Goal: Task Accomplishment & Management: Manage account settings

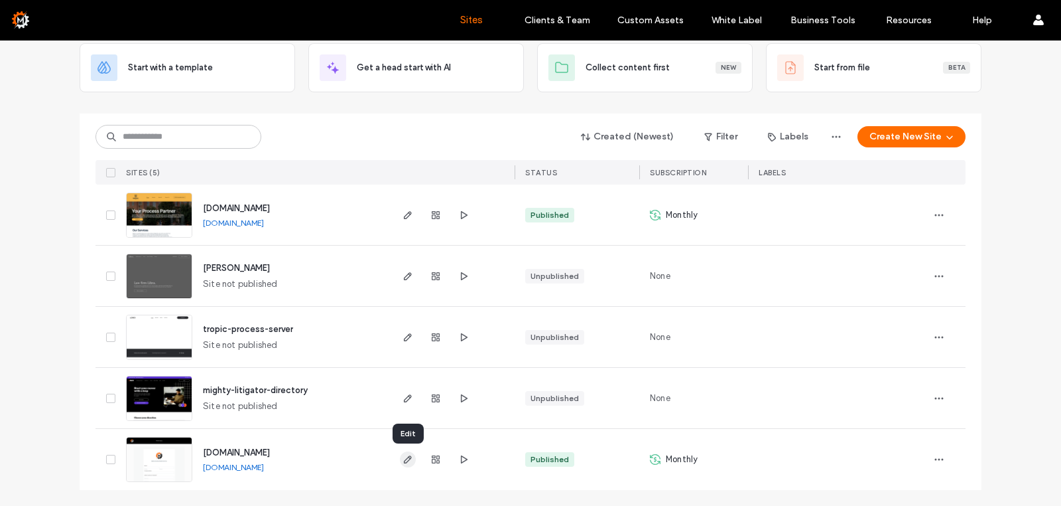
click at [409, 461] on icon "button" at bounding box center [408, 459] width 11 height 11
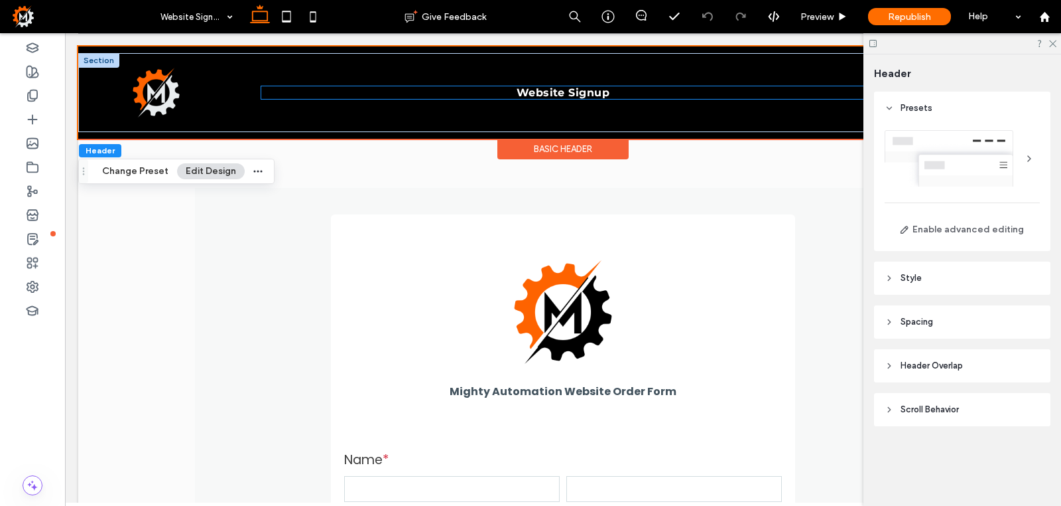
click at [623, 93] on link "Website Signup" at bounding box center [564, 92] width 120 height 13
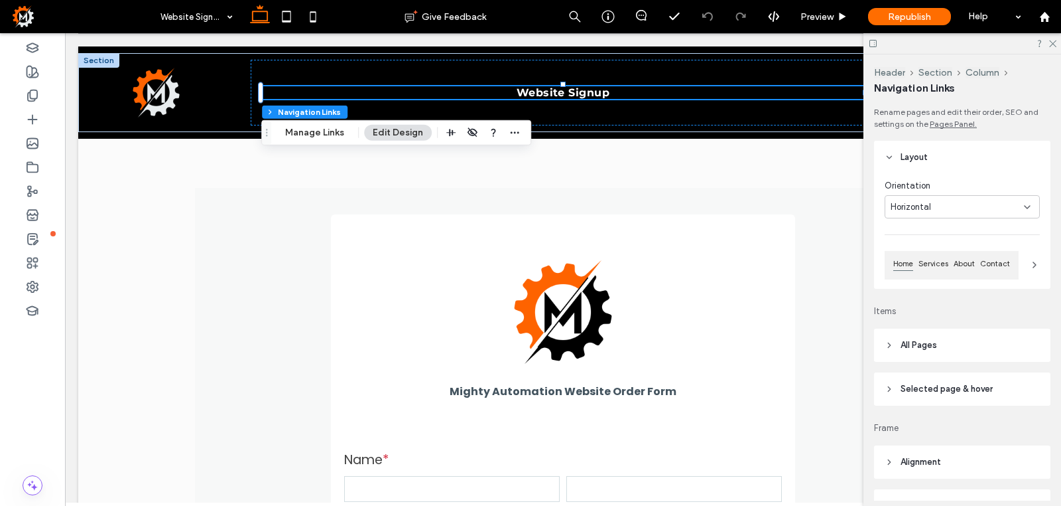
click at [403, 135] on button "Edit Design" at bounding box center [398, 133] width 68 height 16
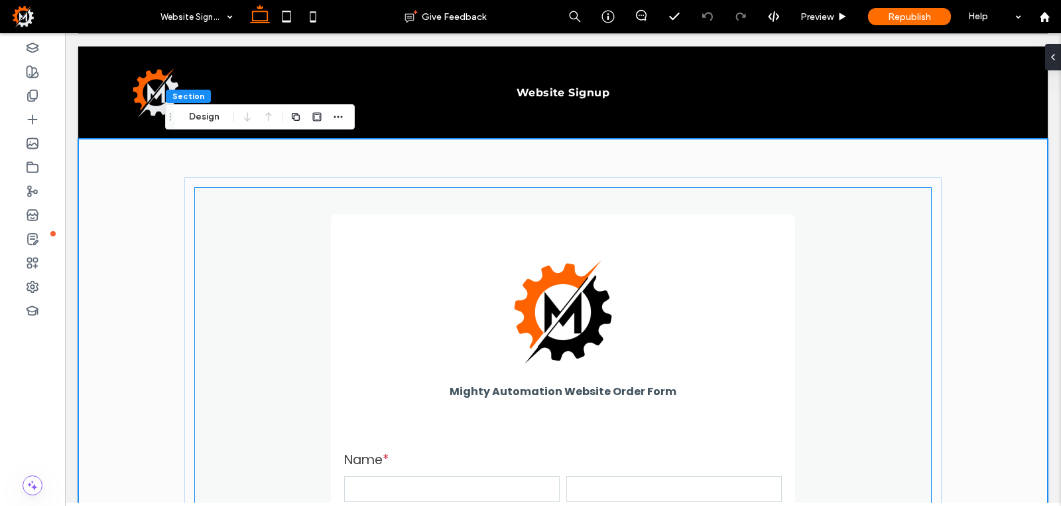
click at [636, 356] on p at bounding box center [563, 311] width 411 height 121
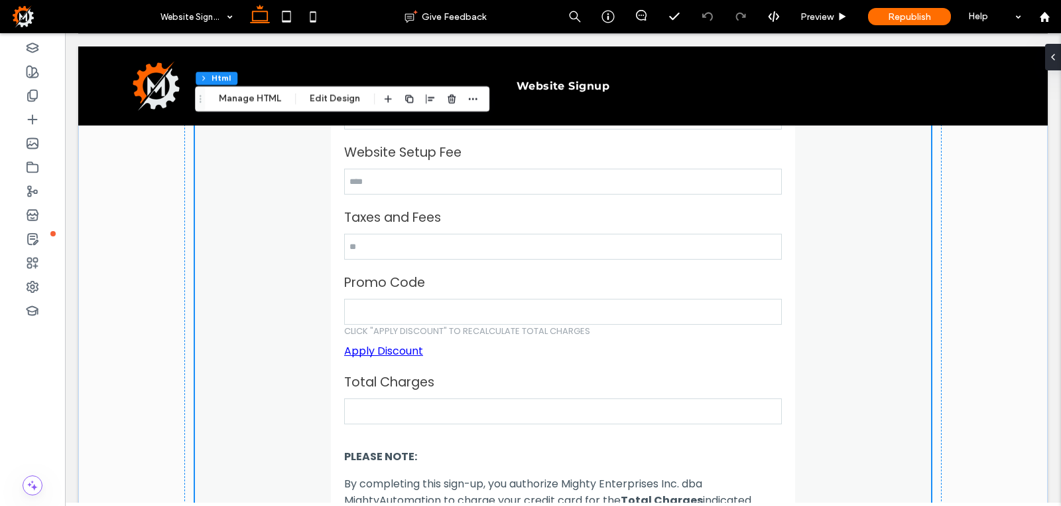
scroll to position [2121, 0]
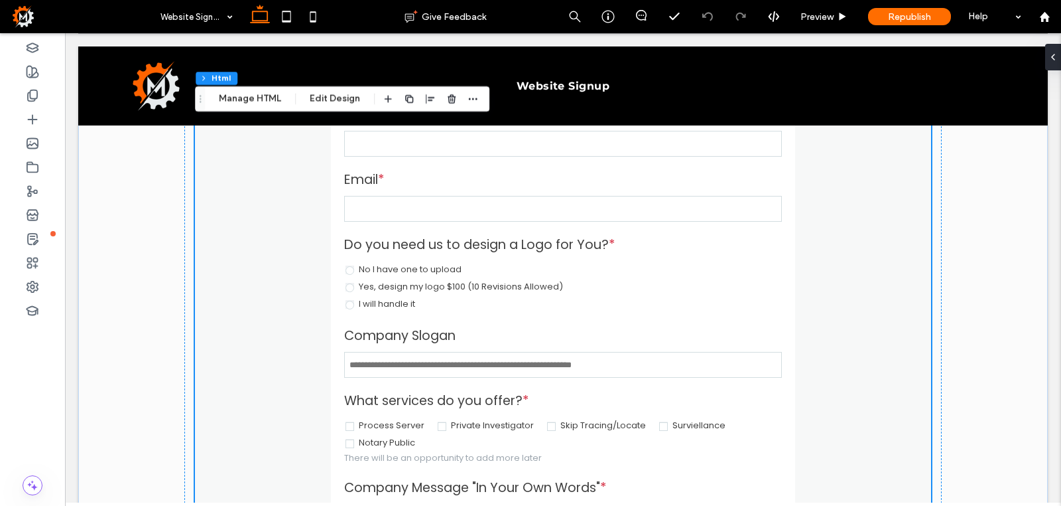
scroll to position [0, 0]
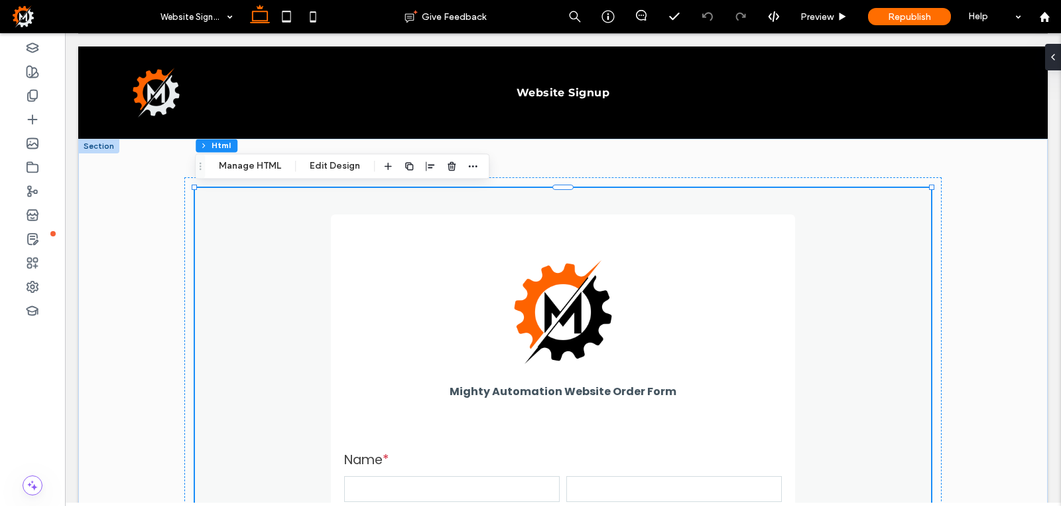
click at [257, 170] on button "Manage HTML" at bounding box center [250, 166] width 80 height 16
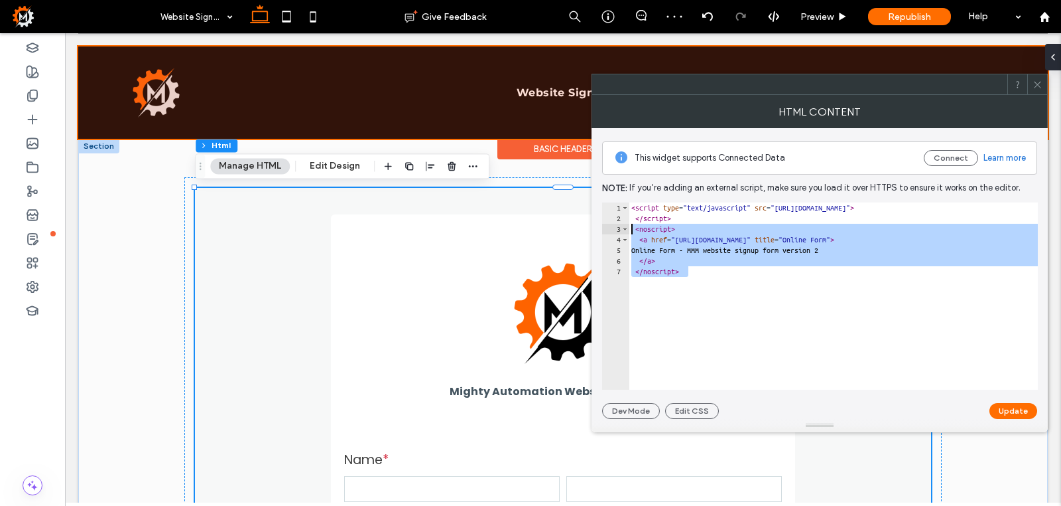
drag, startPoint x: 770, startPoint y: 306, endPoint x: 578, endPoint y: 150, distance: 247.1
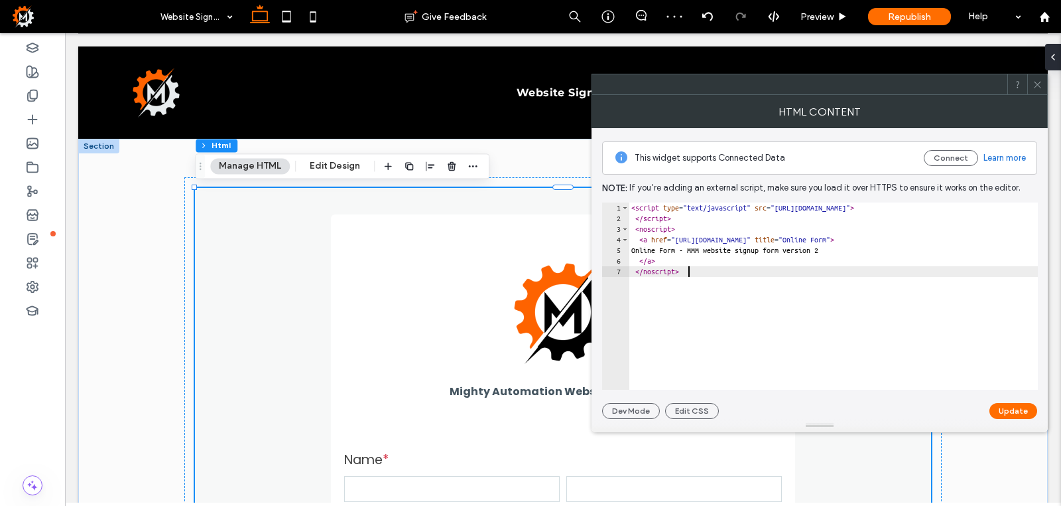
click at [701, 270] on div "< script type = "text/javascript" src = "[URL][DOMAIN_NAME]" > </ script > < no…" at bounding box center [940, 306] width 622 height 208
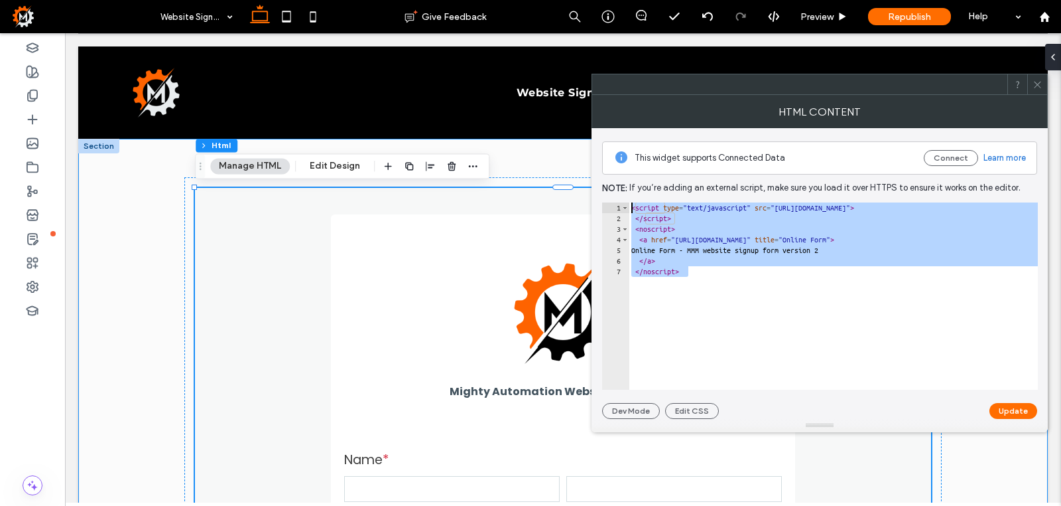
drag, startPoint x: 770, startPoint y: 307, endPoint x: 588, endPoint y: 169, distance: 228.6
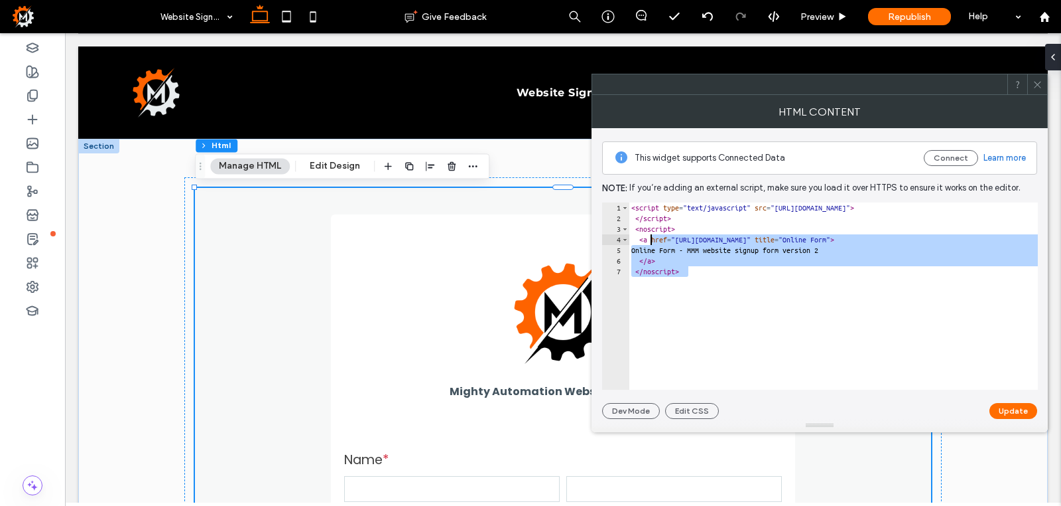
drag, startPoint x: 699, startPoint y: 273, endPoint x: 626, endPoint y: 200, distance: 103.2
click at [626, 200] on div "**********" at bounding box center [819, 273] width 435 height 291
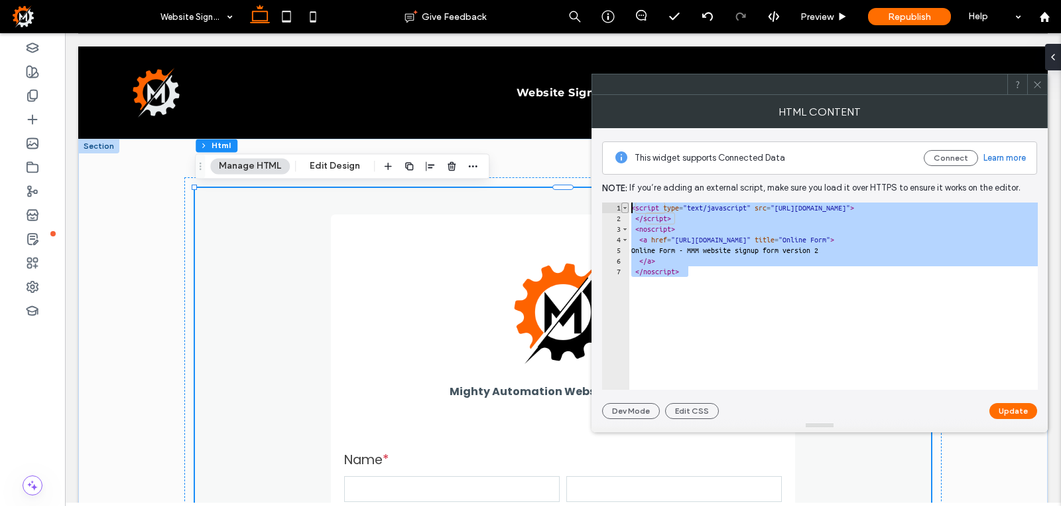
paste textarea "**********"
type textarea "**********"
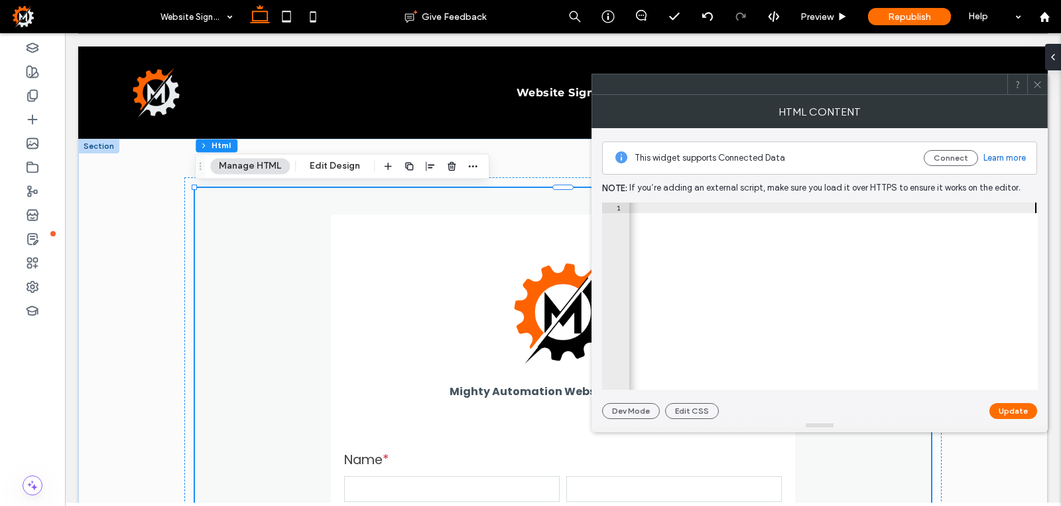
scroll to position [0, 1034]
click at [1016, 411] on button "Update" at bounding box center [1014, 411] width 48 height 16
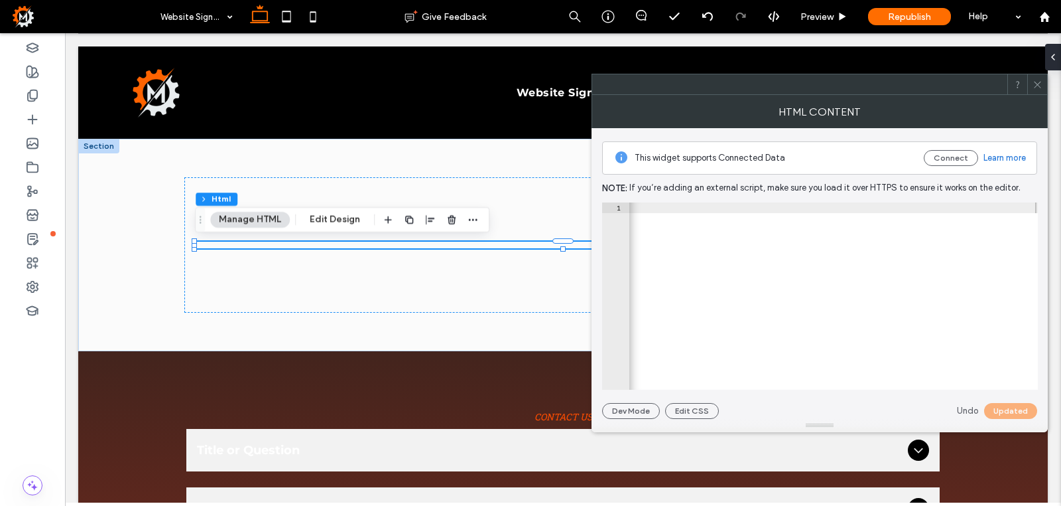
click at [1043, 85] on icon at bounding box center [1038, 85] width 10 height 10
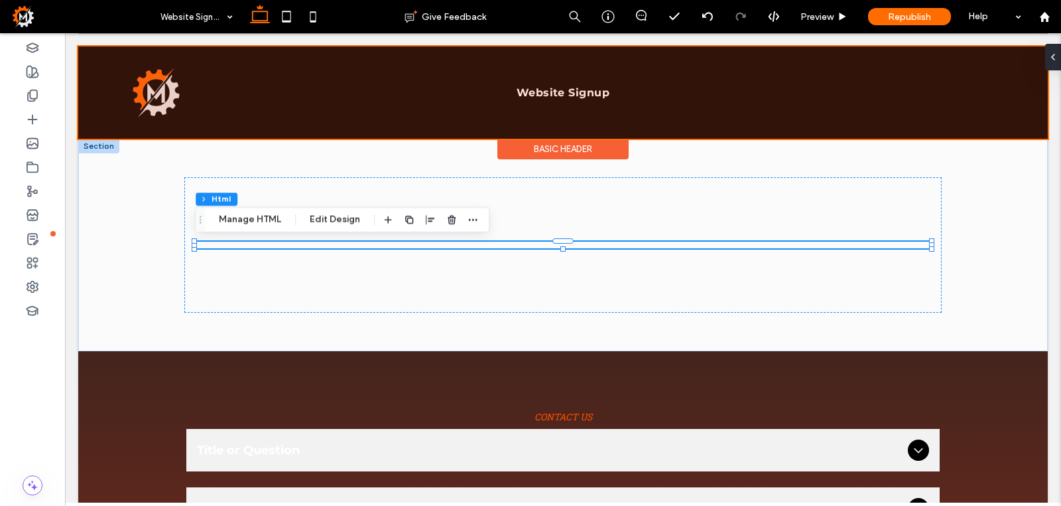
click at [280, 114] on div at bounding box center [563, 92] width 970 height 92
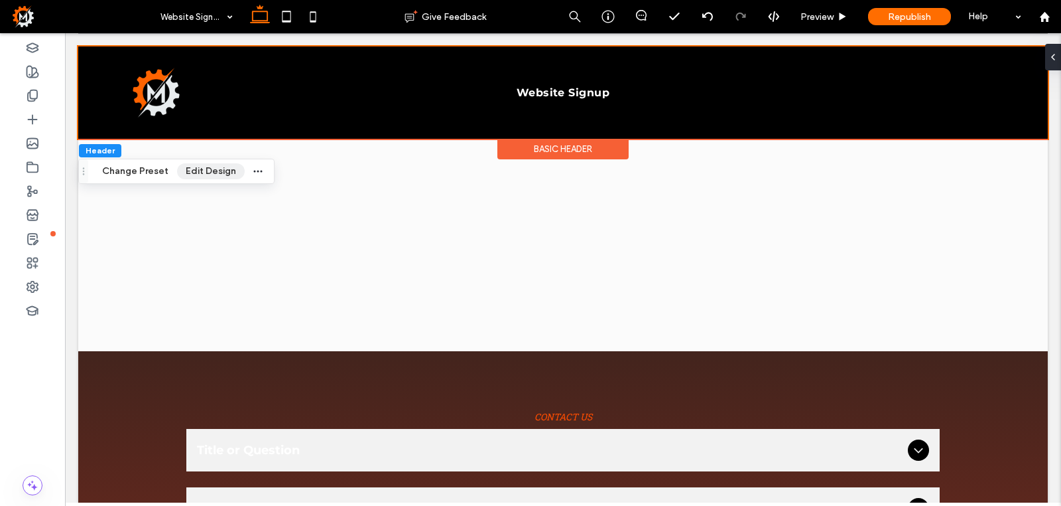
click at [198, 174] on button "Edit Design" at bounding box center [211, 171] width 68 height 16
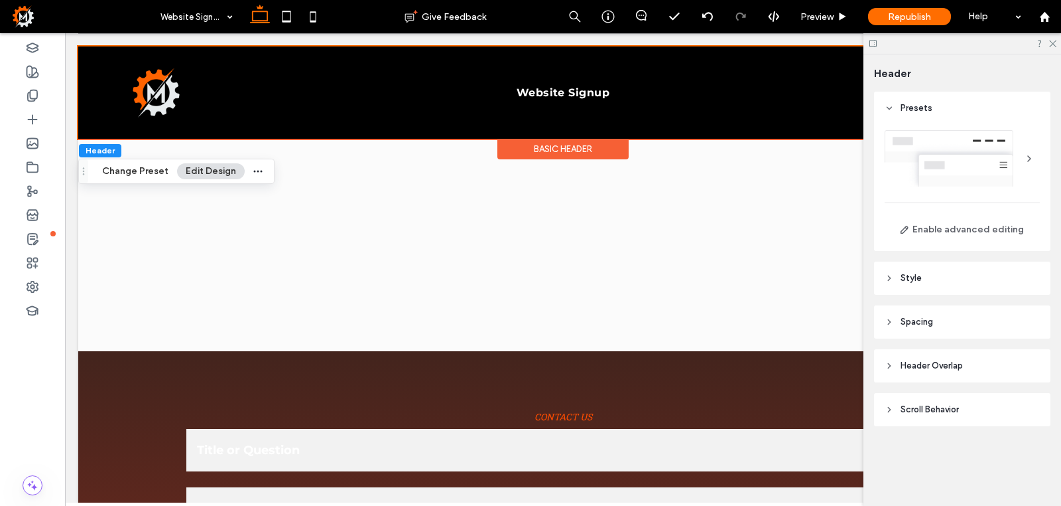
click at [988, 165] on div at bounding box center [962, 158] width 155 height 56
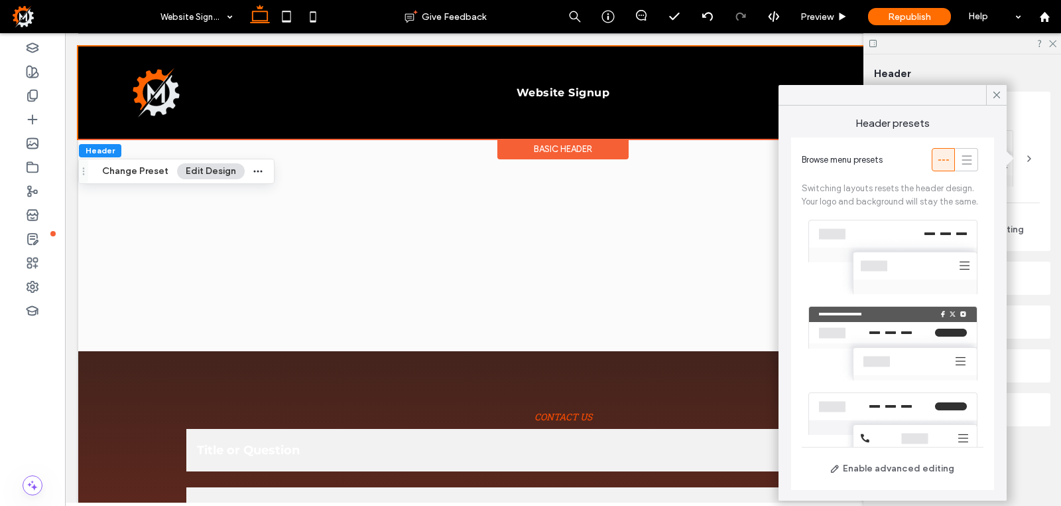
click at [904, 323] on div at bounding box center [893, 343] width 182 height 86
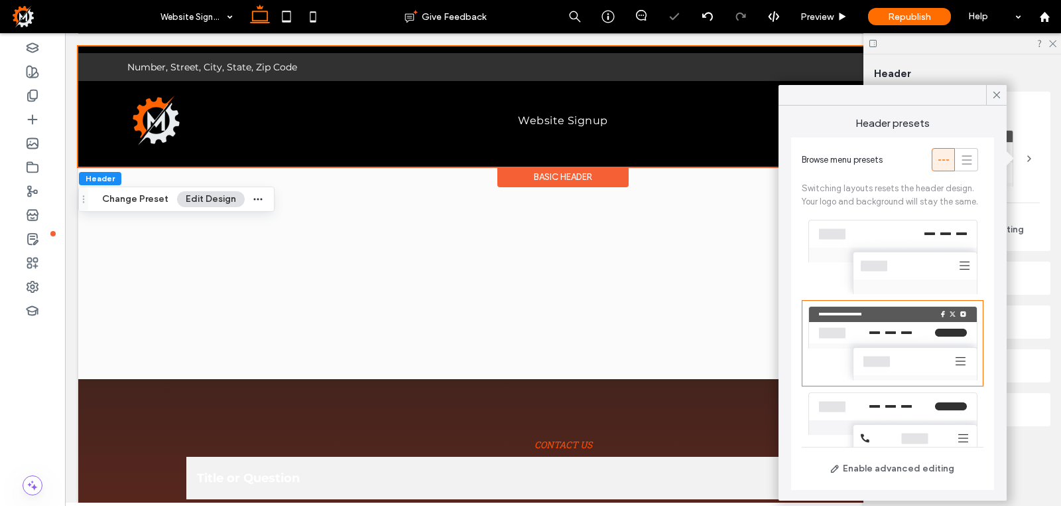
click at [913, 417] on div at bounding box center [893, 429] width 182 height 86
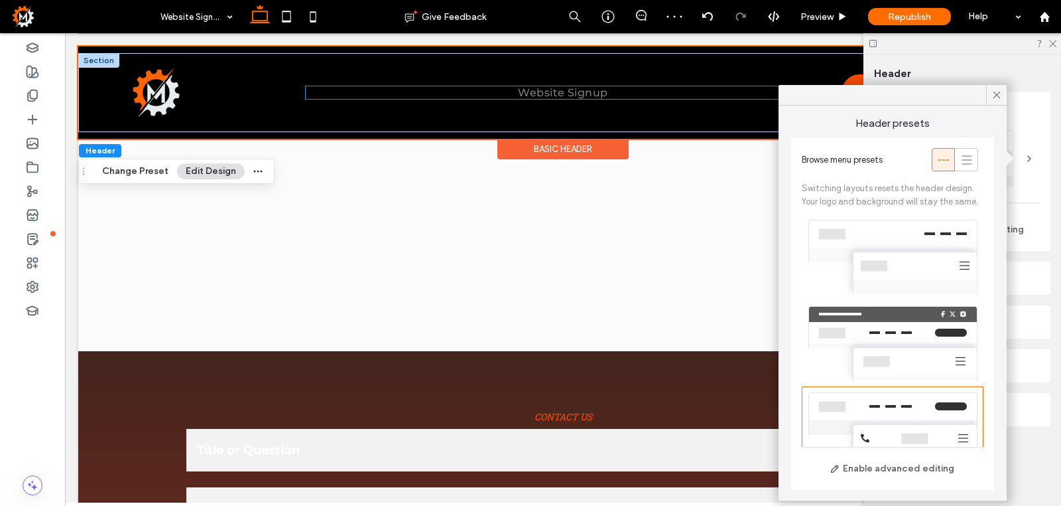
click at [592, 96] on span "Website Signup" at bounding box center [563, 92] width 90 height 13
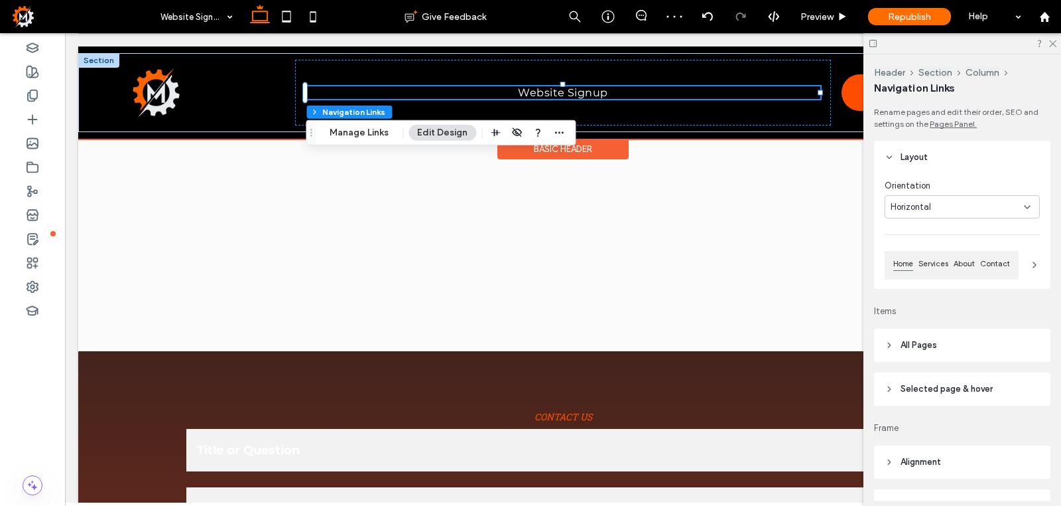
click at [652, 98] on ul "Website Signup" at bounding box center [563, 92] width 514 height 13
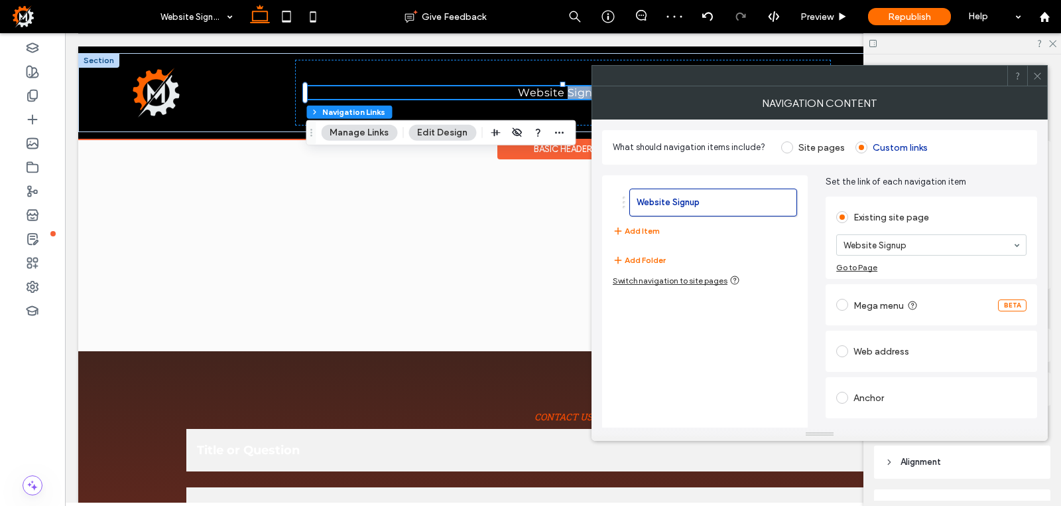
click at [652, 98] on div "NAVIGATION CONTENT" at bounding box center [820, 102] width 456 height 33
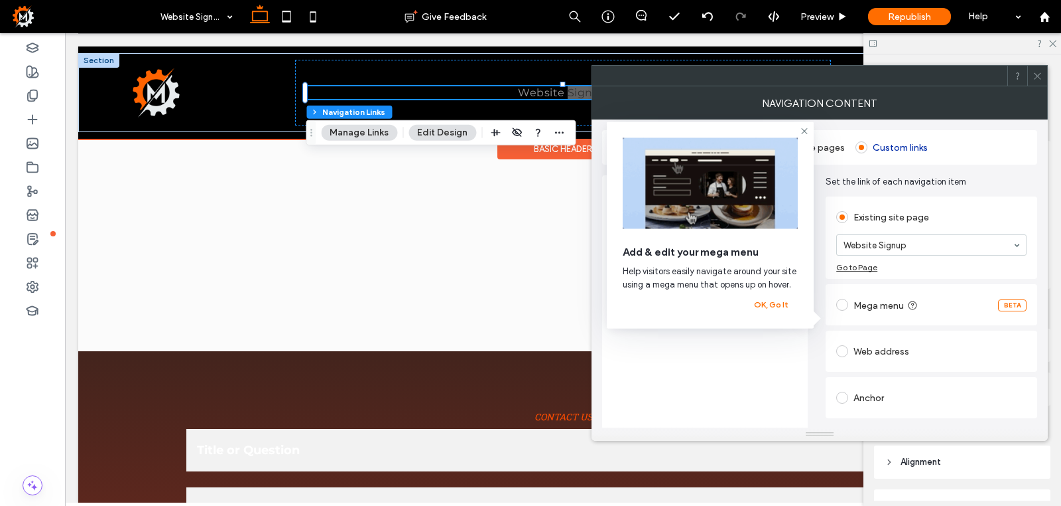
click at [509, 93] on link "Website Signup" at bounding box center [563, 92] width 110 height 13
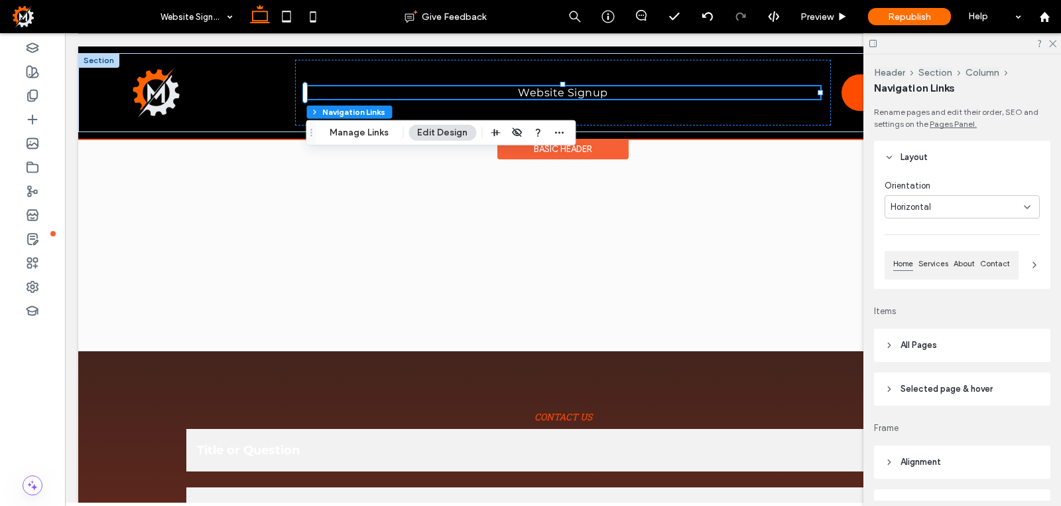
click at [498, 92] on ul "Website Signup" at bounding box center [563, 92] width 514 height 13
click at [666, 100] on div at bounding box center [563, 100] width 514 height 1
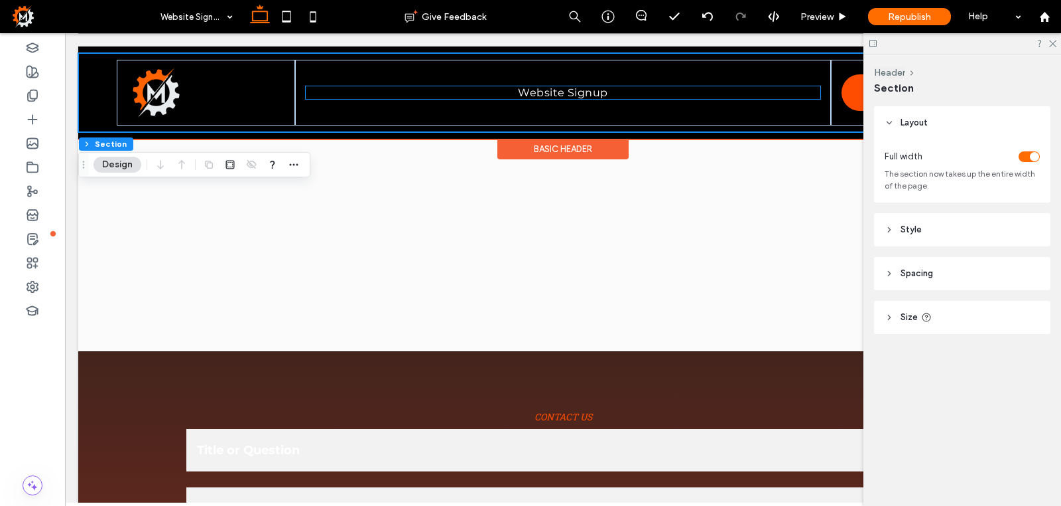
click at [652, 99] on ul "Website Signup" at bounding box center [563, 92] width 514 height 13
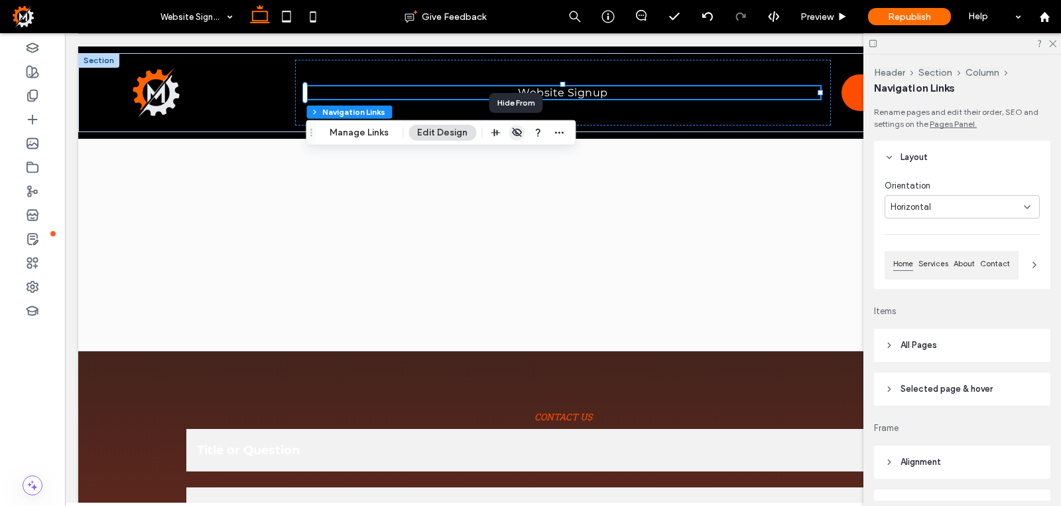
click at [519, 133] on icon "button" at bounding box center [516, 132] width 11 height 11
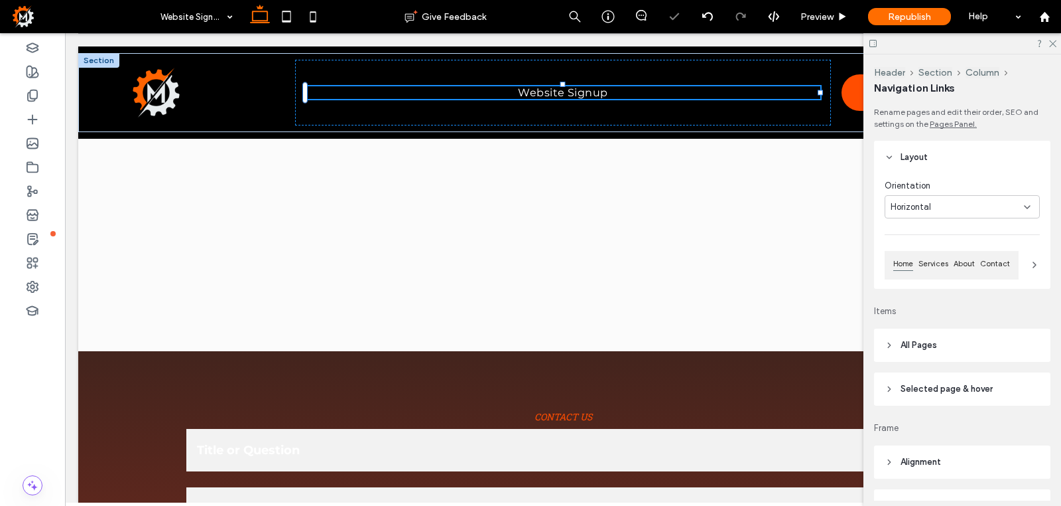
scroll to position [0, 350]
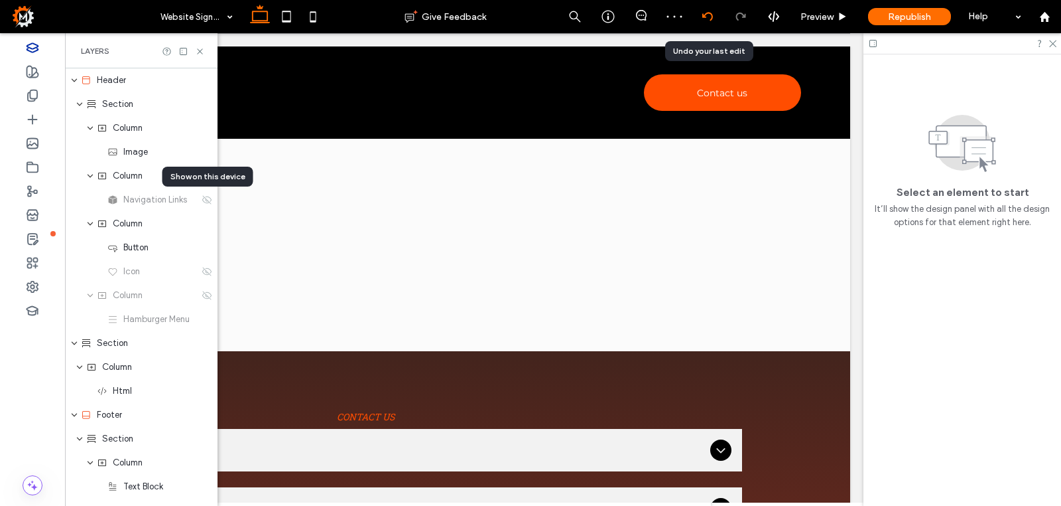
click at [705, 17] on use at bounding box center [707, 16] width 11 height 9
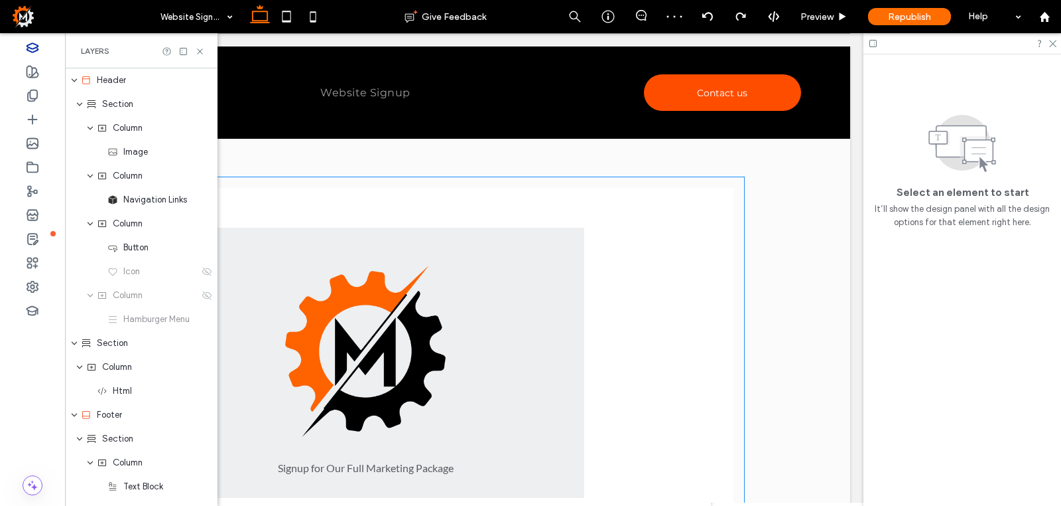
scroll to position [0, 0]
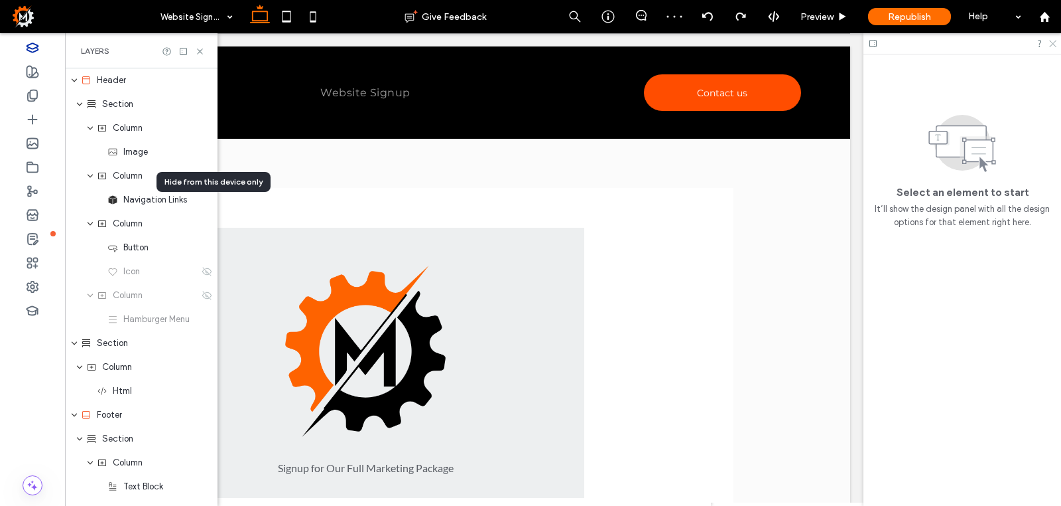
drag, startPoint x: 1055, startPoint y: 44, endPoint x: 990, endPoint y: 11, distance: 73.0
click at [1055, 44] on icon at bounding box center [1052, 42] width 9 height 9
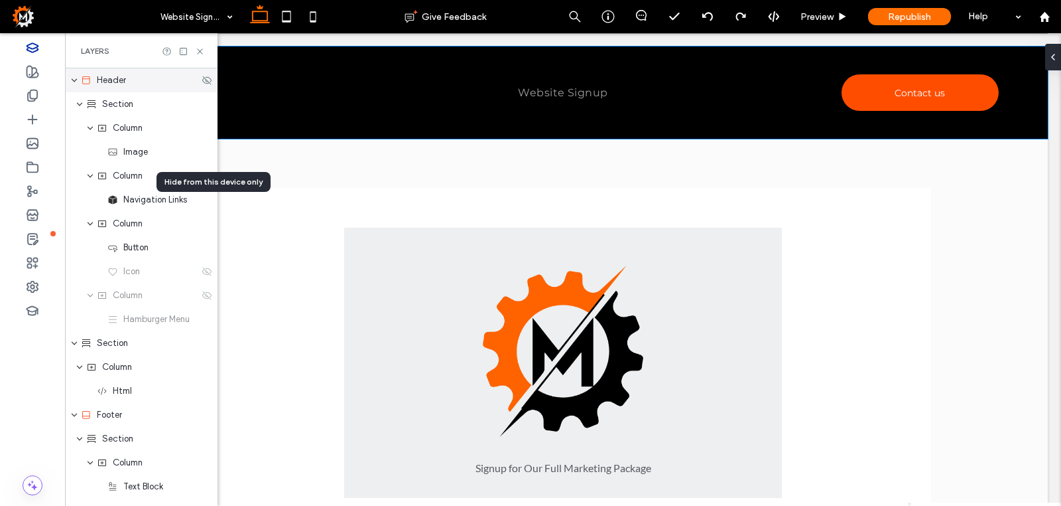
click at [123, 82] on span "Header" at bounding box center [111, 80] width 29 height 13
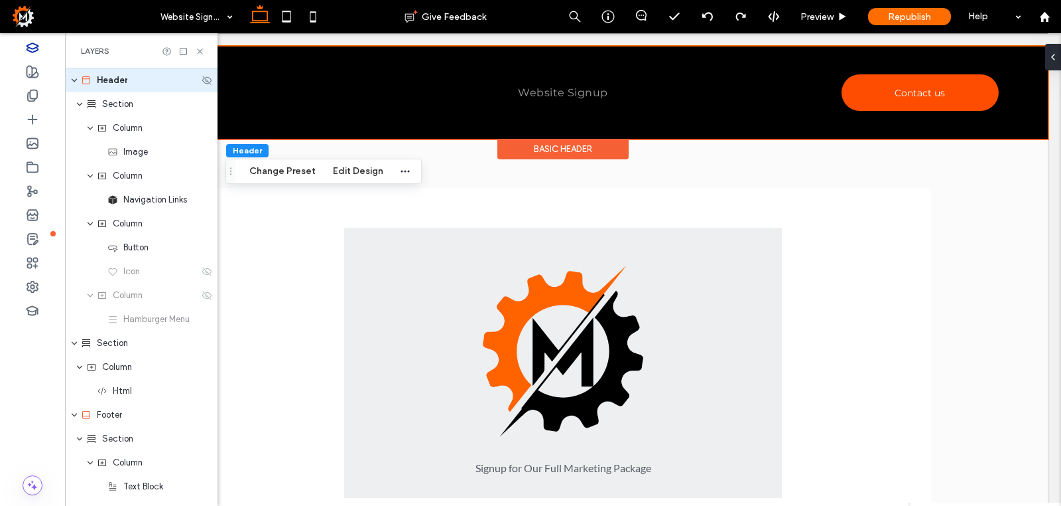
click at [74, 80] on icon "expand Header" at bounding box center [74, 80] width 8 height 11
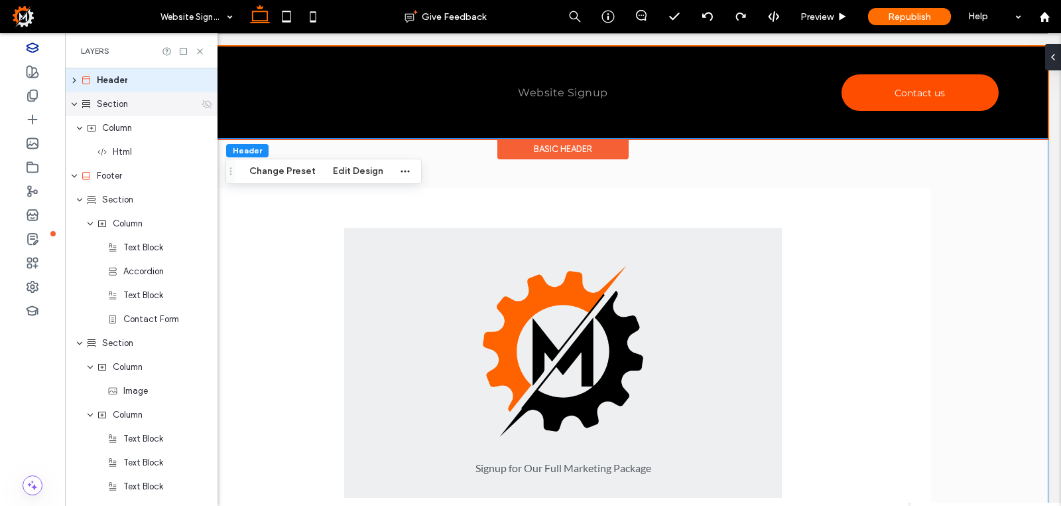
click at [121, 105] on span "Section" at bounding box center [112, 104] width 31 height 13
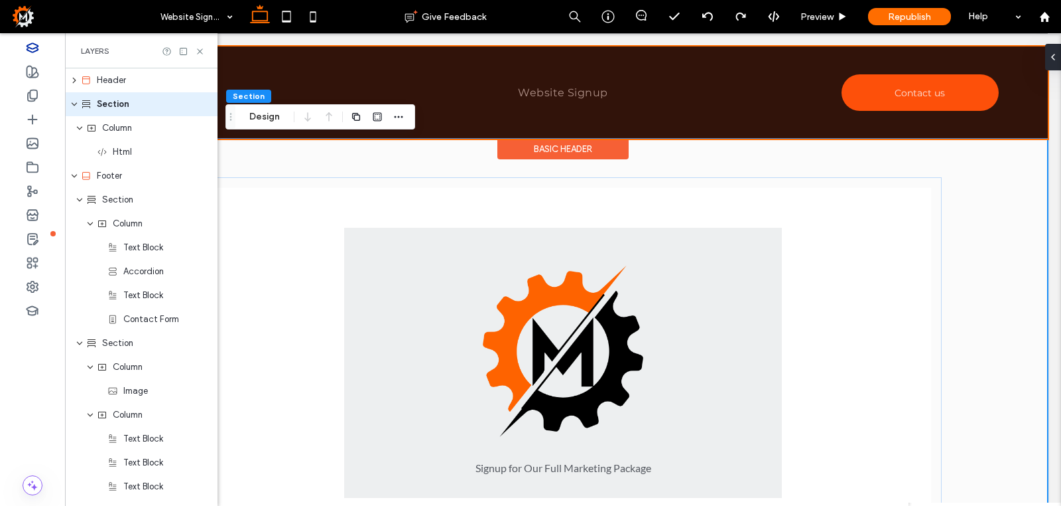
click at [646, 94] on div at bounding box center [563, 92] width 970 height 92
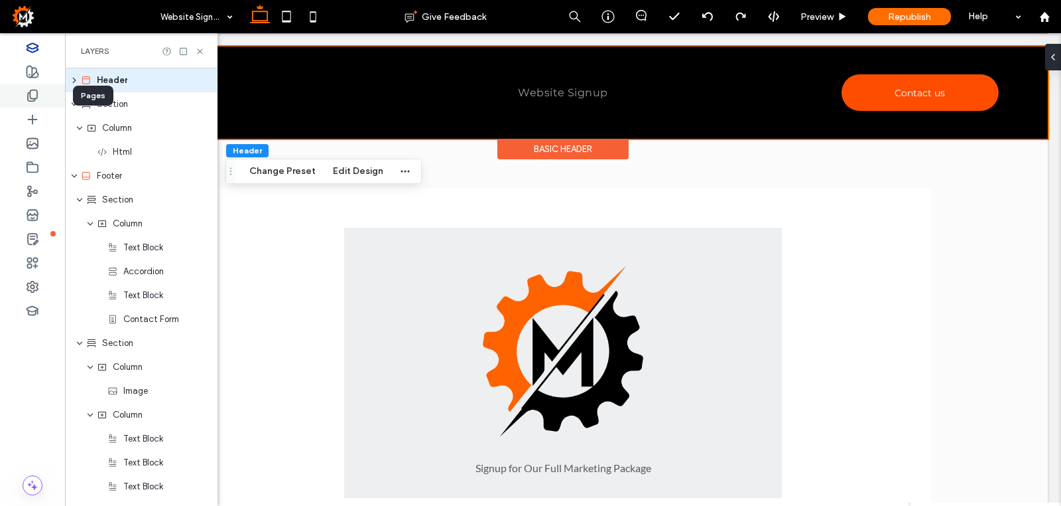
click at [32, 97] on icon at bounding box center [32, 95] width 13 height 13
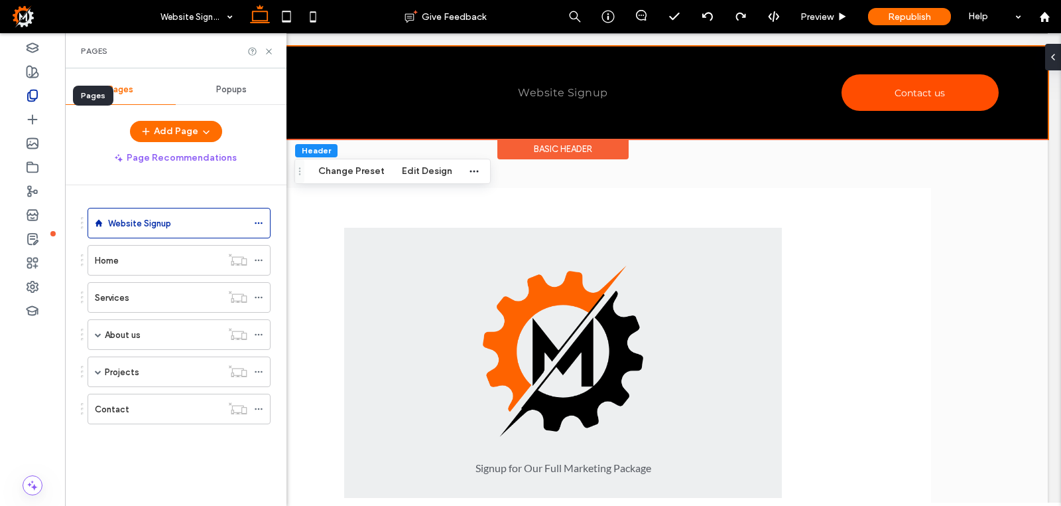
scroll to position [0, 0]
click at [263, 224] on icon at bounding box center [258, 222] width 9 height 9
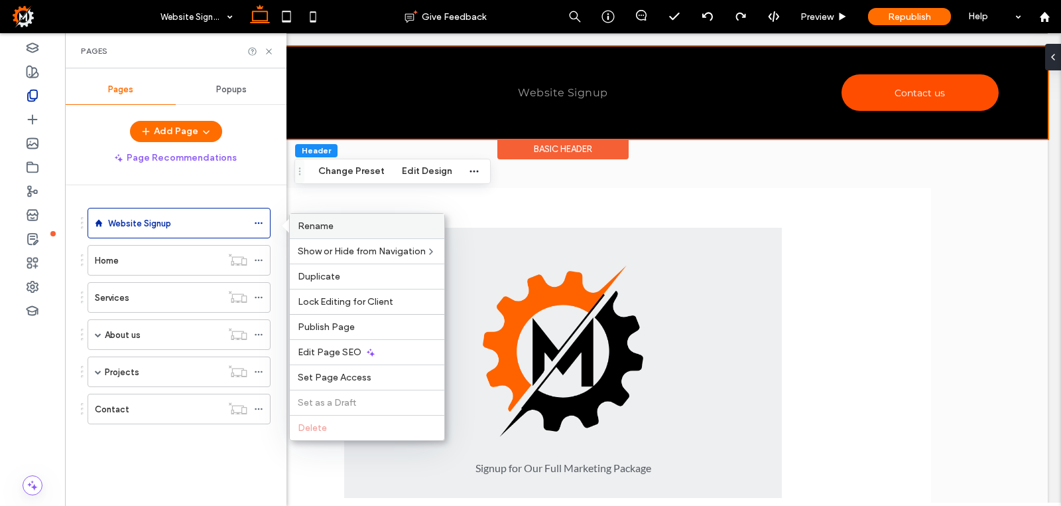
click at [332, 229] on span "Rename" at bounding box center [316, 225] width 36 height 11
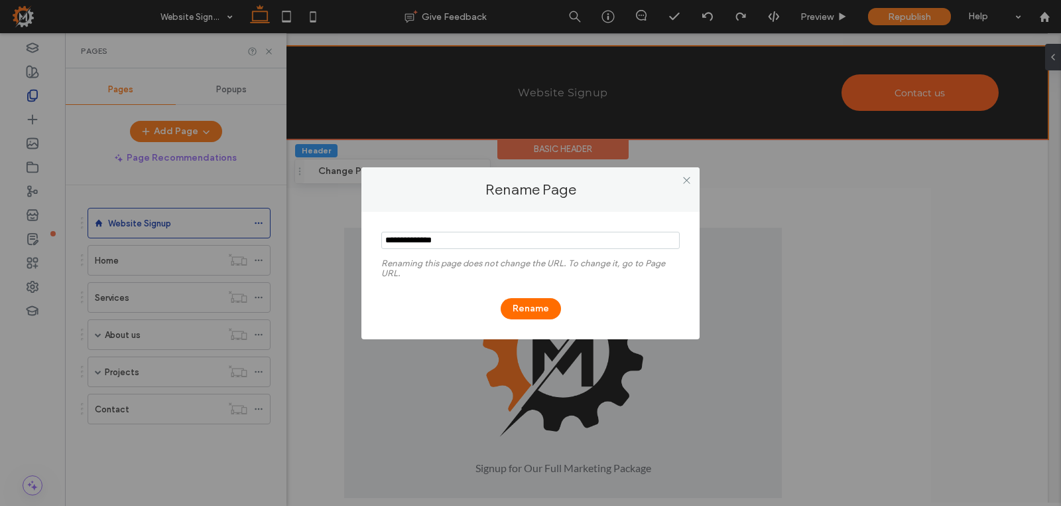
drag, startPoint x: 469, startPoint y: 239, endPoint x: 383, endPoint y: 239, distance: 85.6
click at [386, 239] on input "notEmpty" at bounding box center [530, 240] width 299 height 17
type input "**********"
click at [532, 311] on button "Rename" at bounding box center [531, 308] width 60 height 21
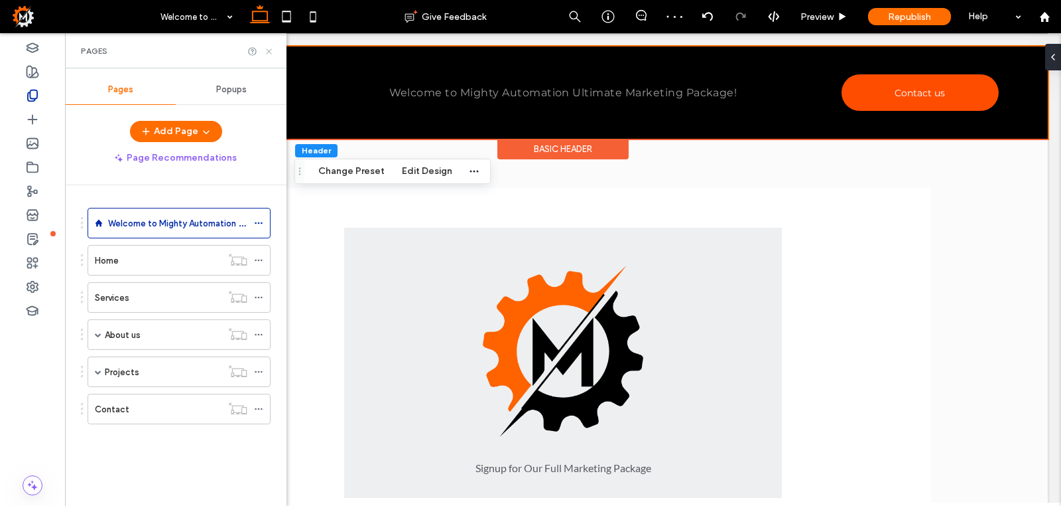
drag, startPoint x: 271, startPoint y: 50, endPoint x: 220, endPoint y: 72, distance: 55.6
click at [271, 50] on use at bounding box center [268, 50] width 5 height 5
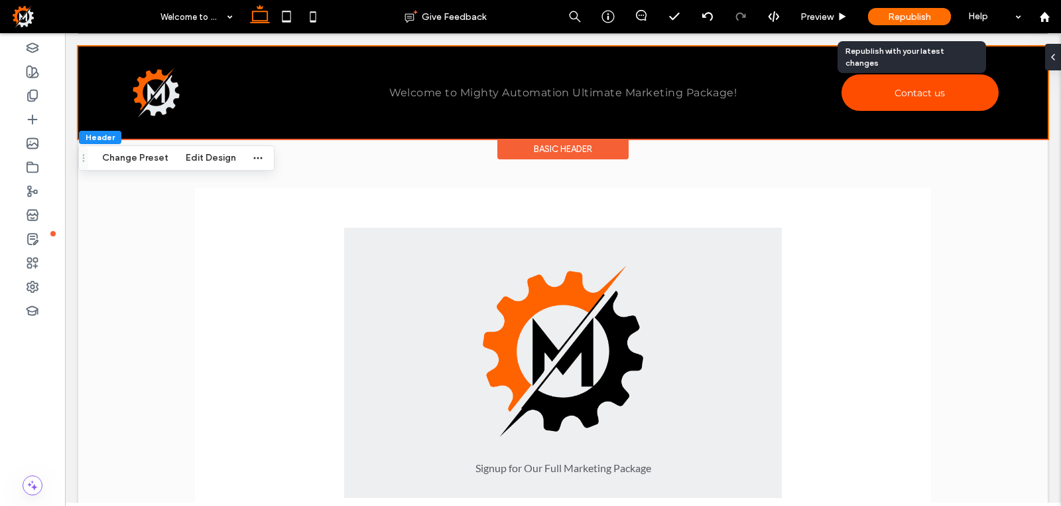
click at [919, 19] on span "Republish" at bounding box center [909, 16] width 43 height 11
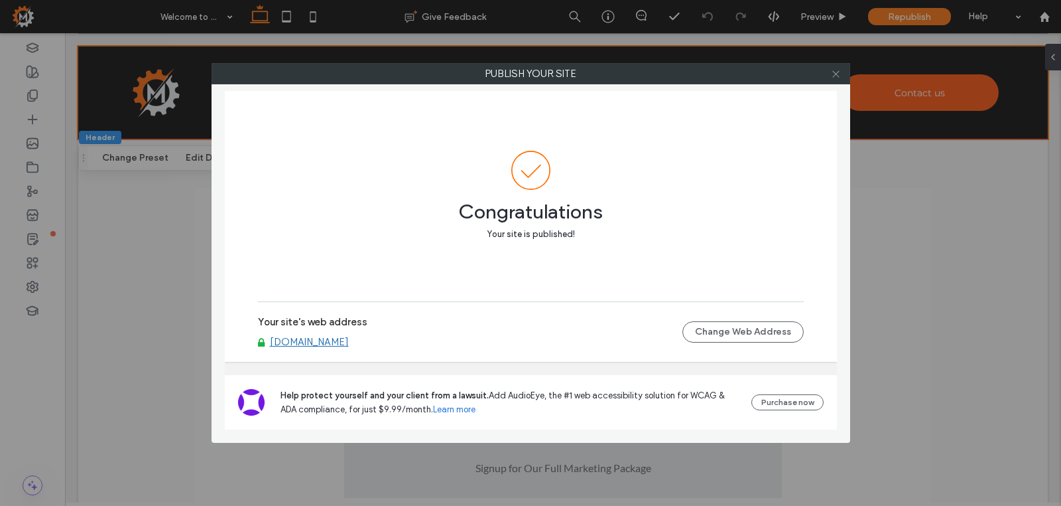
click at [837, 76] on icon at bounding box center [836, 74] width 10 height 10
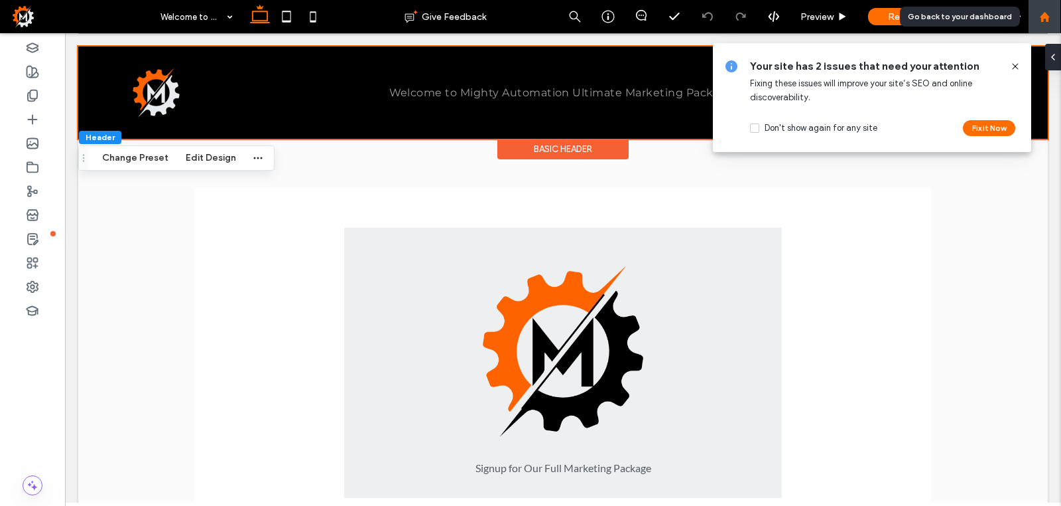
click at [1049, 20] on use at bounding box center [1045, 16] width 10 height 10
